Goal: Transaction & Acquisition: Purchase product/service

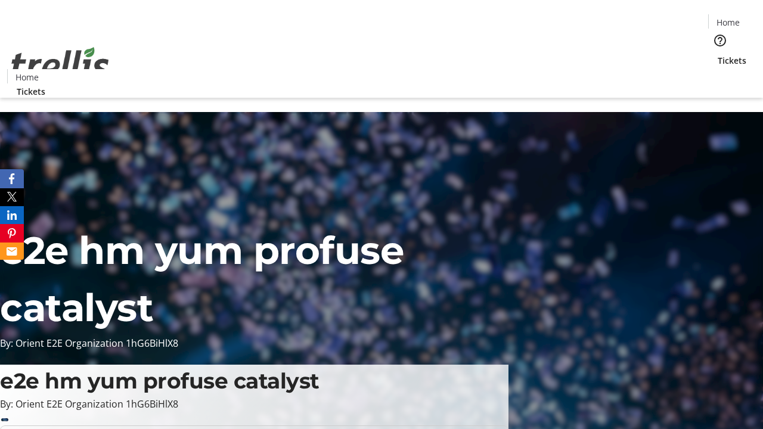
click at [729, 18] on span "Sign Up" at bounding box center [733, 17] width 35 height 14
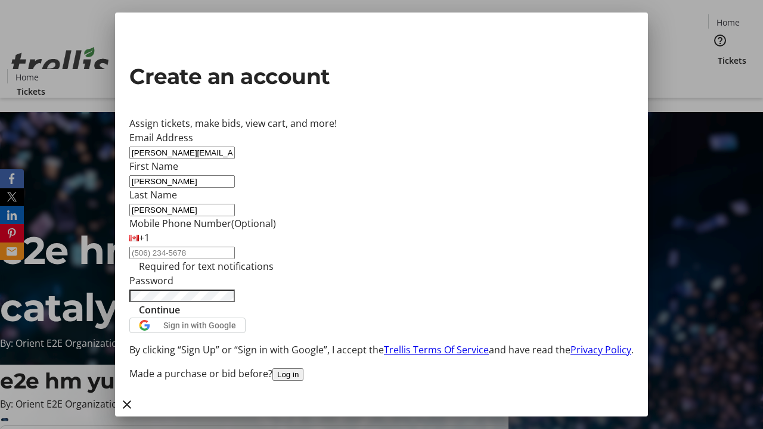
type input "[PERSON_NAME]"
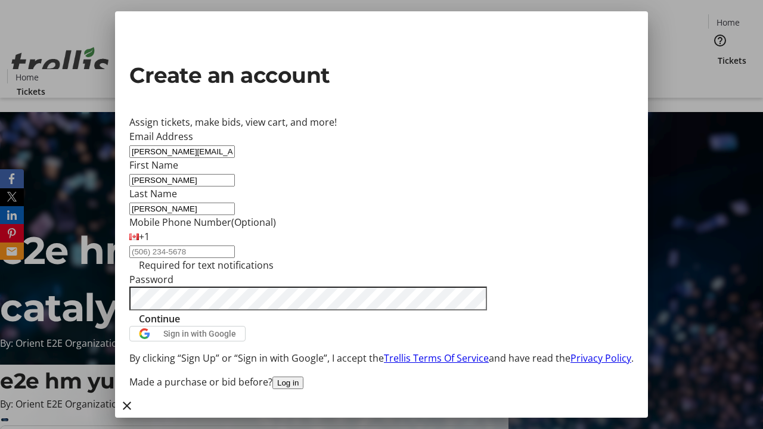
click at [180, 326] on span "Continue" at bounding box center [159, 319] width 41 height 14
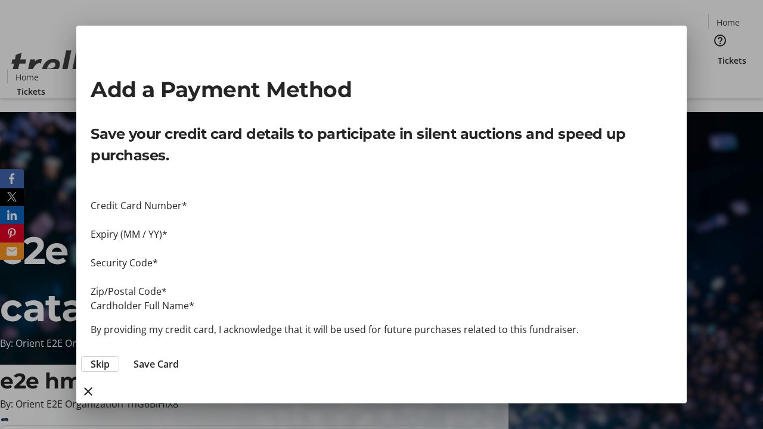
click at [110, 357] on span "Skip" at bounding box center [100, 364] width 19 height 14
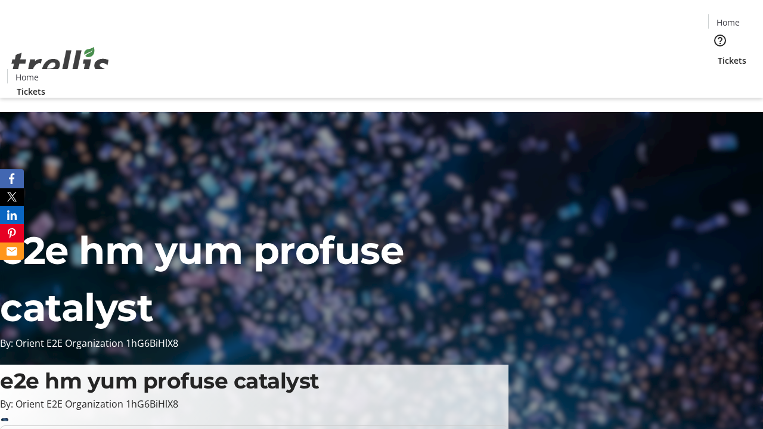
click at [717, 54] on span "Tickets" at bounding box center [731, 60] width 29 height 13
